Goal: Information Seeking & Learning: Learn about a topic

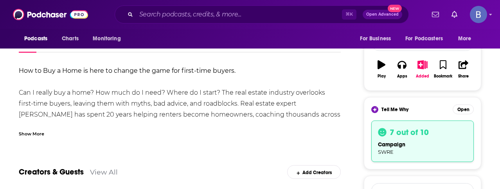
scroll to position [117, 0]
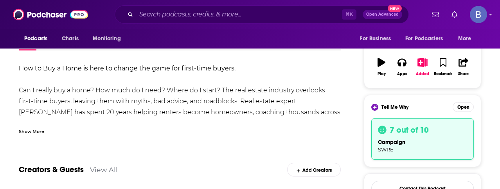
click at [32, 131] on div "Show More" at bounding box center [31, 130] width 25 height 7
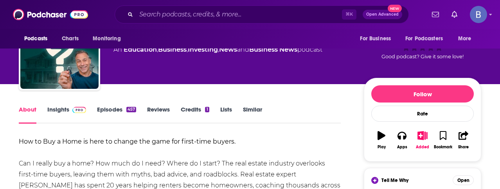
scroll to position [59, 0]
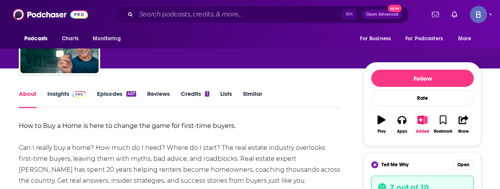
click at [113, 94] on link "Episodes 457" at bounding box center [116, 99] width 39 height 18
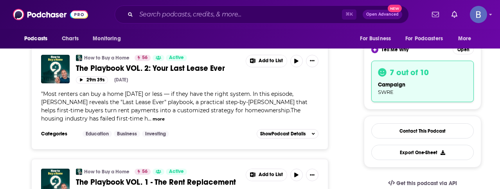
scroll to position [181, 0]
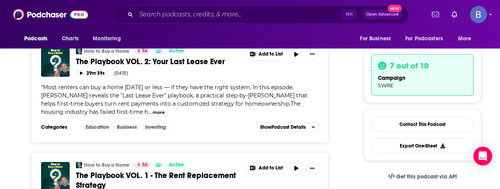
click at [148, 112] on span "..." at bounding box center [150, 111] width 4 height 7
click at [153, 112] on button "more" at bounding box center [159, 112] width 12 height 7
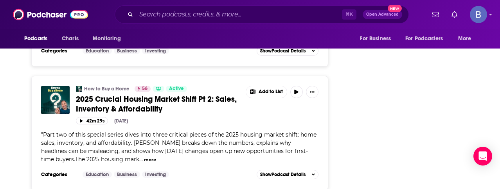
scroll to position [1141, 0]
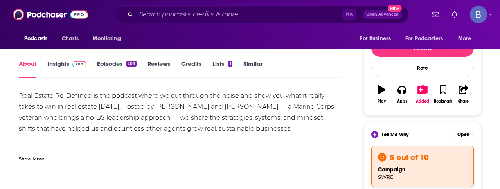
scroll to position [90, 0]
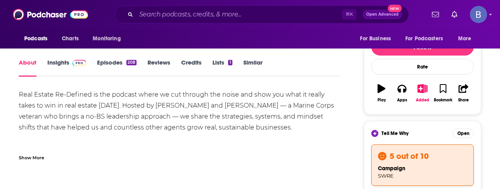
click at [32, 157] on div "Show More" at bounding box center [31, 156] width 25 height 7
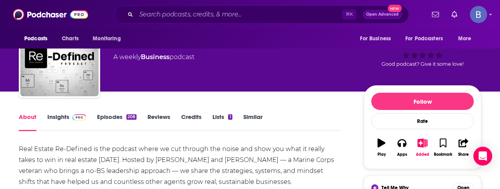
scroll to position [49, 0]
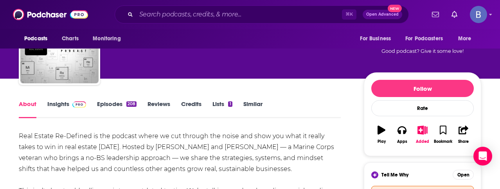
click at [102, 101] on link "Episodes 208" at bounding box center [117, 109] width 40 height 18
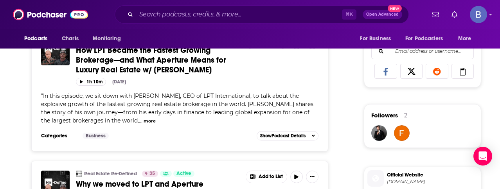
scroll to position [554, 0]
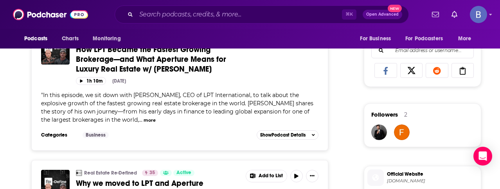
click at [144, 117] on button "more" at bounding box center [150, 120] width 12 height 7
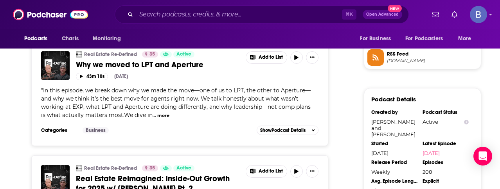
scroll to position [698, 0]
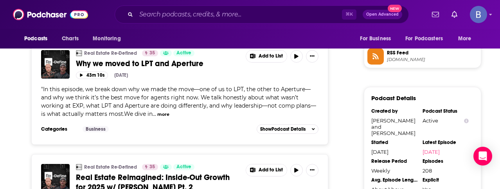
click at [157, 111] on button "more" at bounding box center [163, 114] width 12 height 7
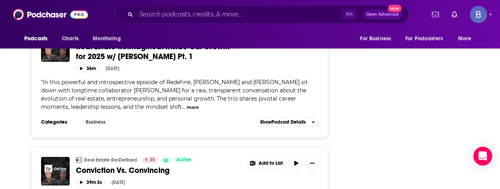
scroll to position [1036, 0]
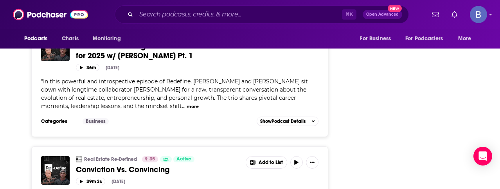
click at [187, 103] on button "more" at bounding box center [193, 106] width 12 height 7
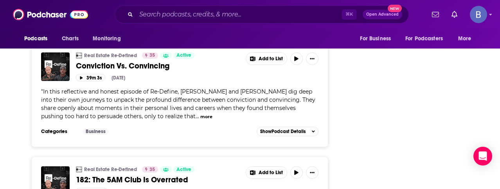
scroll to position [1272, 0]
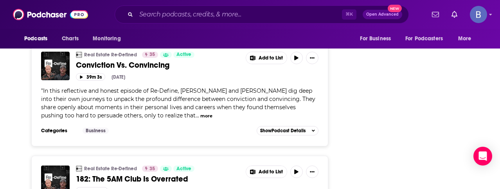
click at [200, 113] on button "more" at bounding box center [206, 116] width 12 height 7
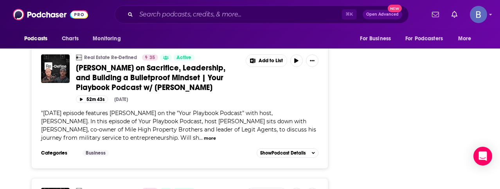
scroll to position [1524, 0]
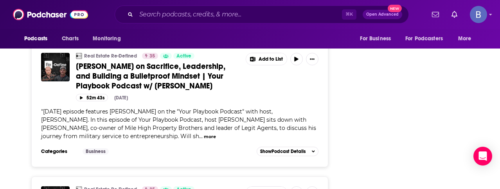
click at [204, 133] on button "more" at bounding box center [210, 136] width 12 height 7
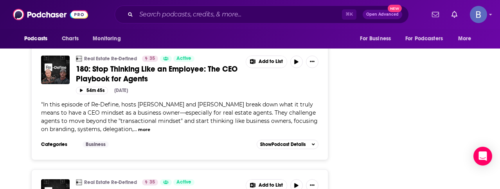
scroll to position [1880, 0]
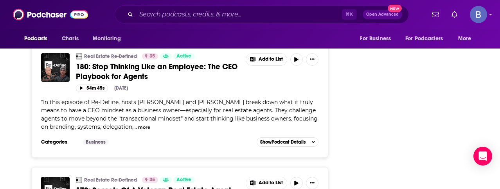
click at [138, 124] on button "more" at bounding box center [144, 127] width 12 height 7
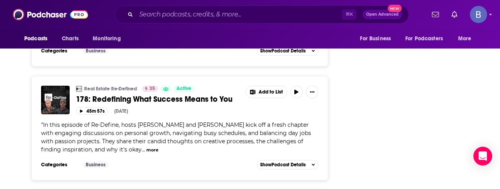
scroll to position [2220, 0]
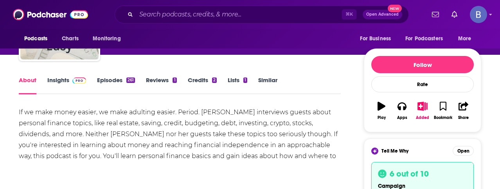
scroll to position [72, 0]
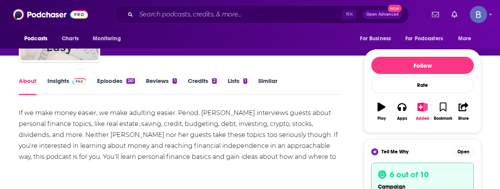
click at [65, 83] on link "Insights" at bounding box center [66, 86] width 39 height 18
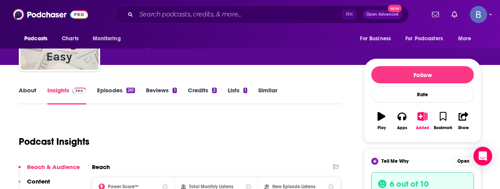
scroll to position [89, 0]
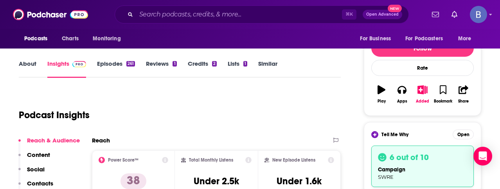
click at [112, 65] on link "Episodes 261" at bounding box center [116, 69] width 38 height 18
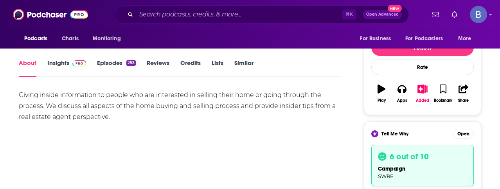
scroll to position [88, 0]
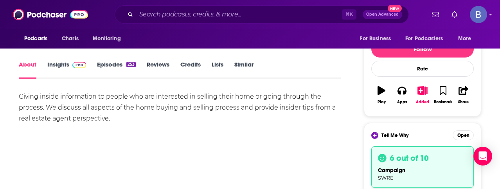
click at [115, 67] on link "Episodes 253" at bounding box center [116, 70] width 39 height 18
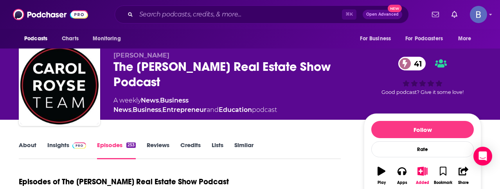
scroll to position [2, 0]
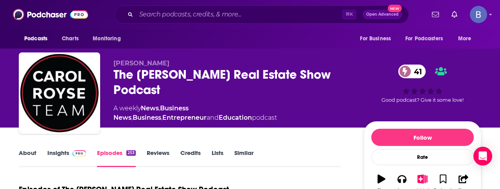
click at [27, 152] on link "About" at bounding box center [28, 158] width 18 height 18
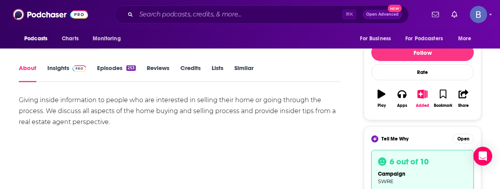
scroll to position [84, 0]
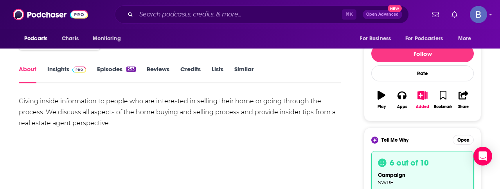
click at [61, 71] on link "Insights" at bounding box center [66, 74] width 39 height 18
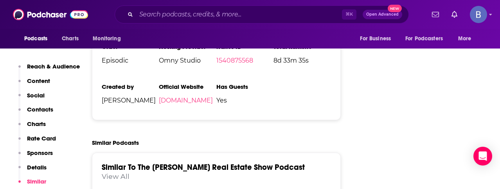
scroll to position [1091, 0]
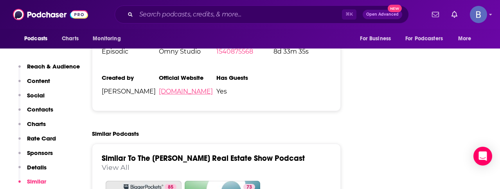
click at [181, 92] on link "carolroyseteam.com" at bounding box center [186, 91] width 54 height 7
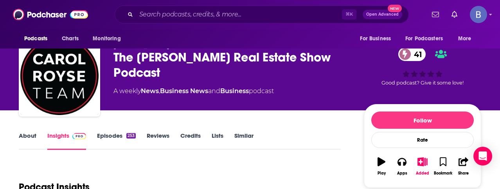
scroll to position [0, 0]
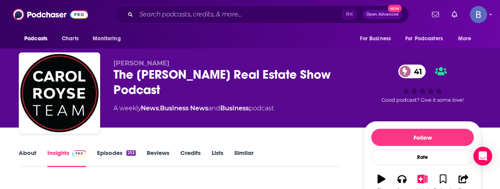
click at [114, 157] on link "Episodes 253" at bounding box center [116, 158] width 39 height 18
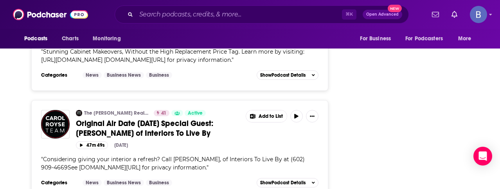
scroll to position [2277, 0]
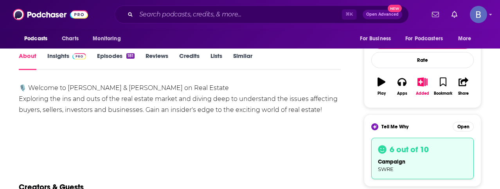
scroll to position [99, 0]
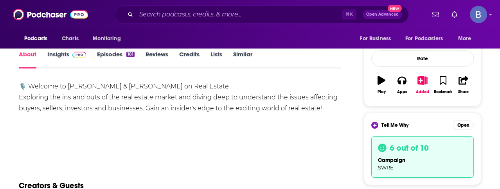
click at [111, 54] on link "Episodes 181" at bounding box center [116, 59] width 38 height 18
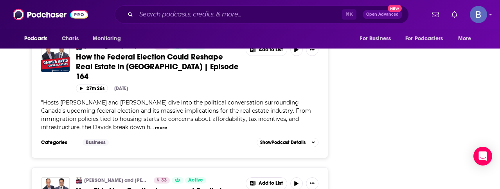
scroll to position [1937, 0]
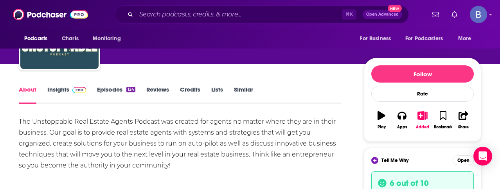
scroll to position [51, 0]
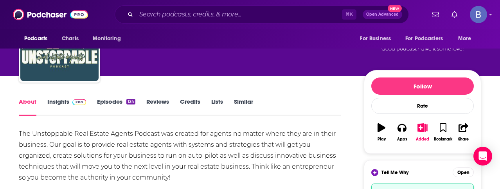
click at [112, 101] on link "Episodes 124" at bounding box center [116, 107] width 38 height 18
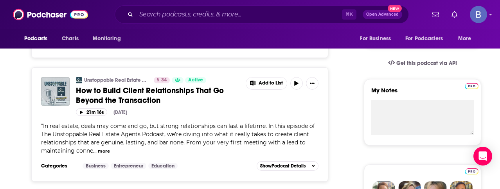
scroll to position [295, 0]
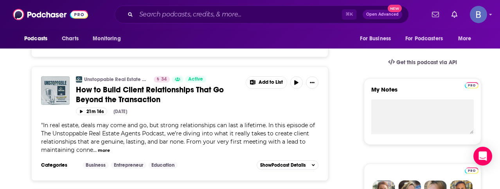
click at [103, 147] on button "more" at bounding box center [104, 150] width 12 height 7
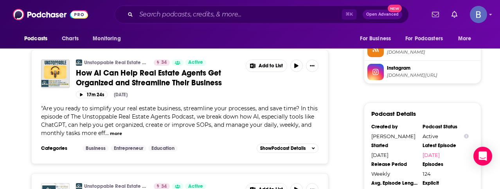
scroll to position [707, 0]
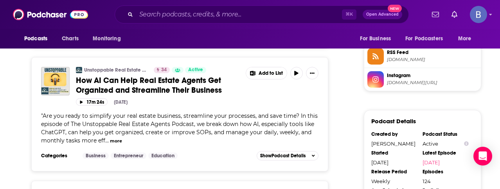
click at [115, 138] on button "more" at bounding box center [116, 141] width 12 height 7
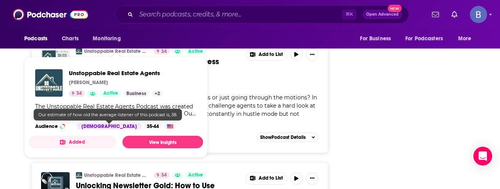
scroll to position [1125, 0]
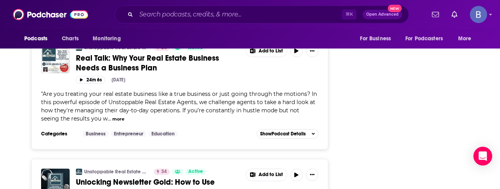
click at [234, 96] on span "Are you treating your real estate business like a true business or just going t…" at bounding box center [179, 106] width 276 height 32
click at [112, 116] on button "more" at bounding box center [118, 119] width 12 height 7
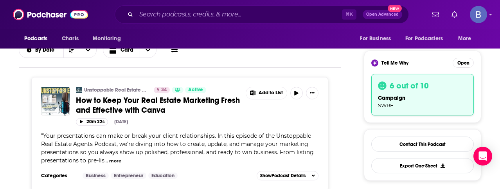
scroll to position [0, 0]
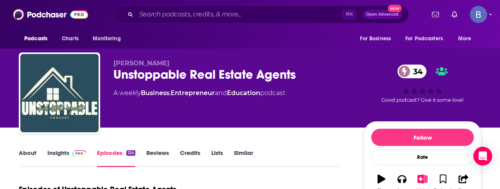
click at [52, 153] on link "Insights" at bounding box center [66, 158] width 39 height 18
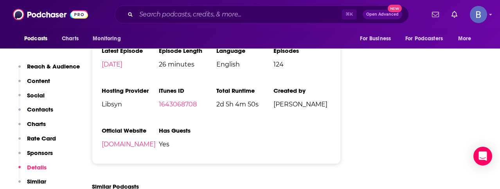
scroll to position [1037, 0]
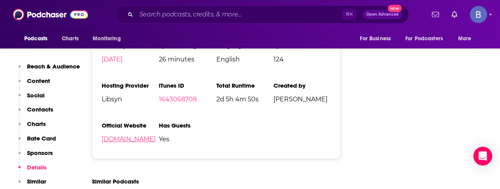
click at [133, 141] on link "[DOMAIN_NAME]" at bounding box center [129, 138] width 54 height 7
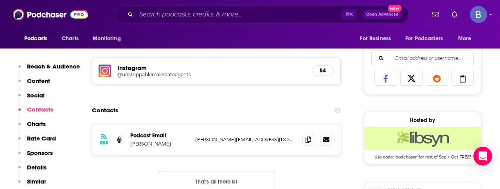
scroll to position [567, 0]
